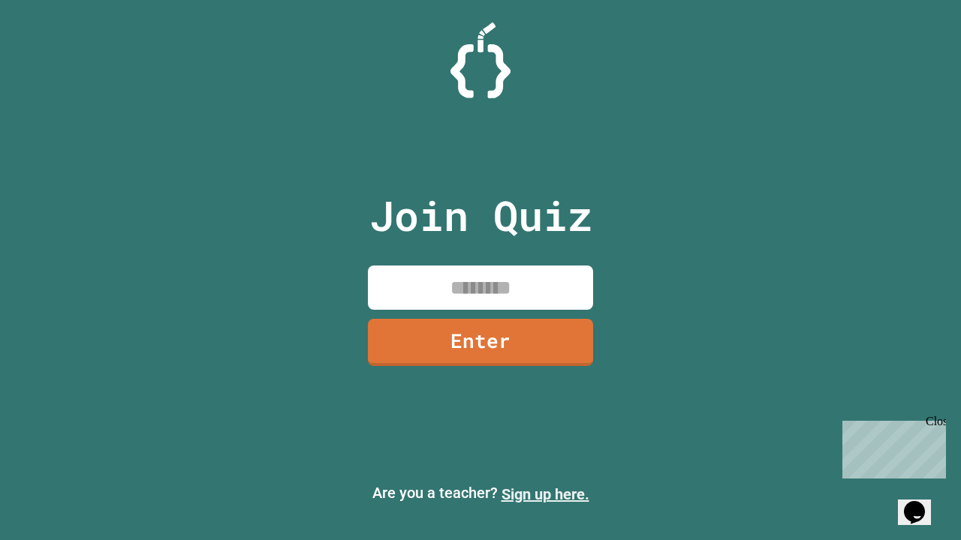
click at [545, 495] on link "Sign up here." at bounding box center [545, 495] width 88 height 18
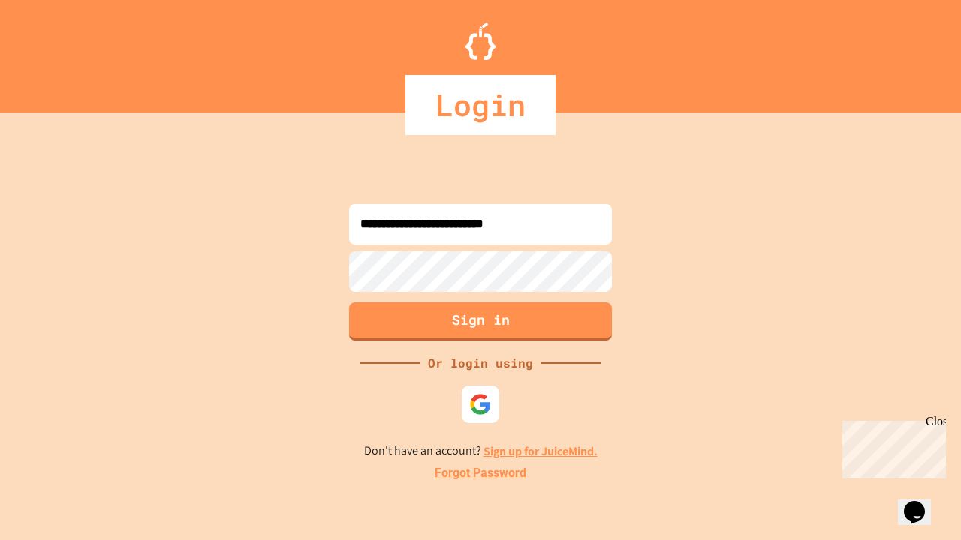
type input "**********"
